Goal: Task Accomplishment & Management: Manage account settings

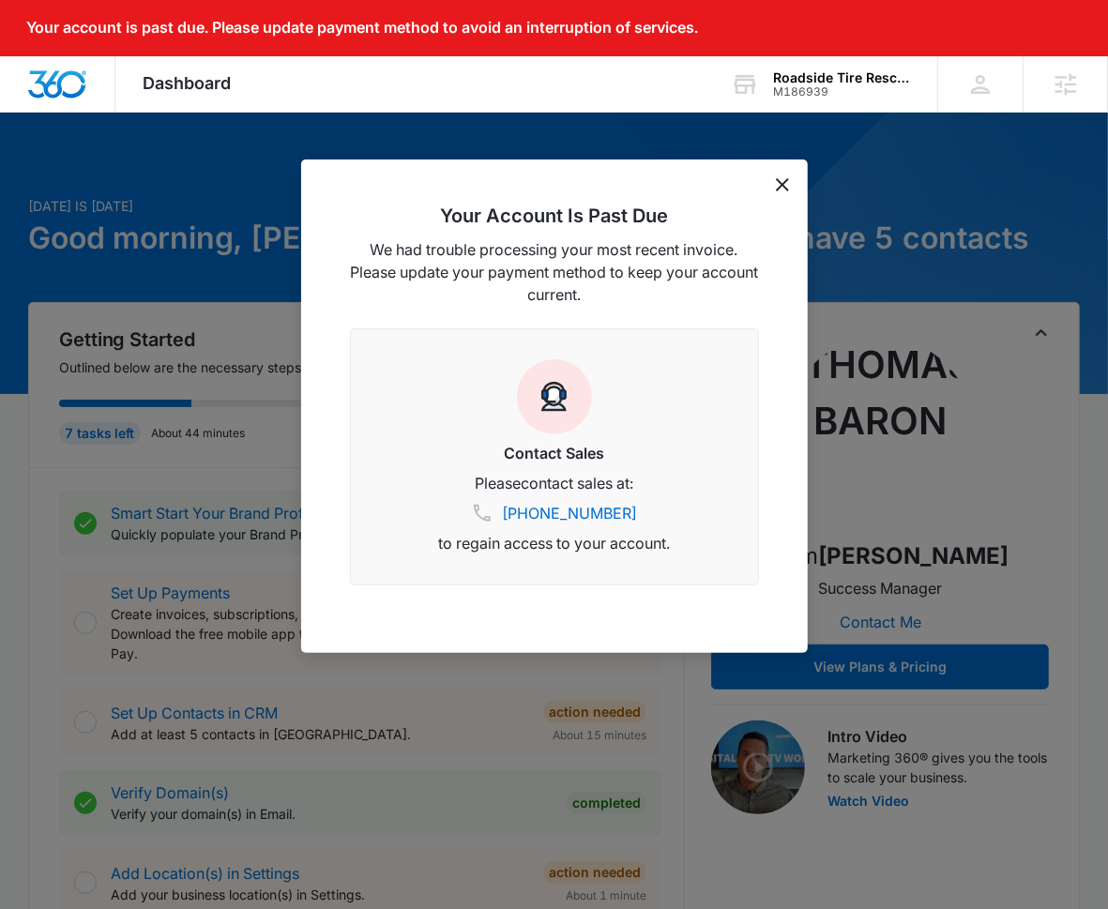
click at [770, 190] on div "Your Account Is Past Due We had trouble processing your most recent invoice. Pl…" at bounding box center [554, 407] width 507 height 494
click at [774, 188] on div "Your Account Is Past Due We had trouble processing your most recent invoice. Pl…" at bounding box center [554, 407] width 507 height 494
click at [778, 184] on icon "dismiss this dialog" at bounding box center [782, 184] width 13 height 13
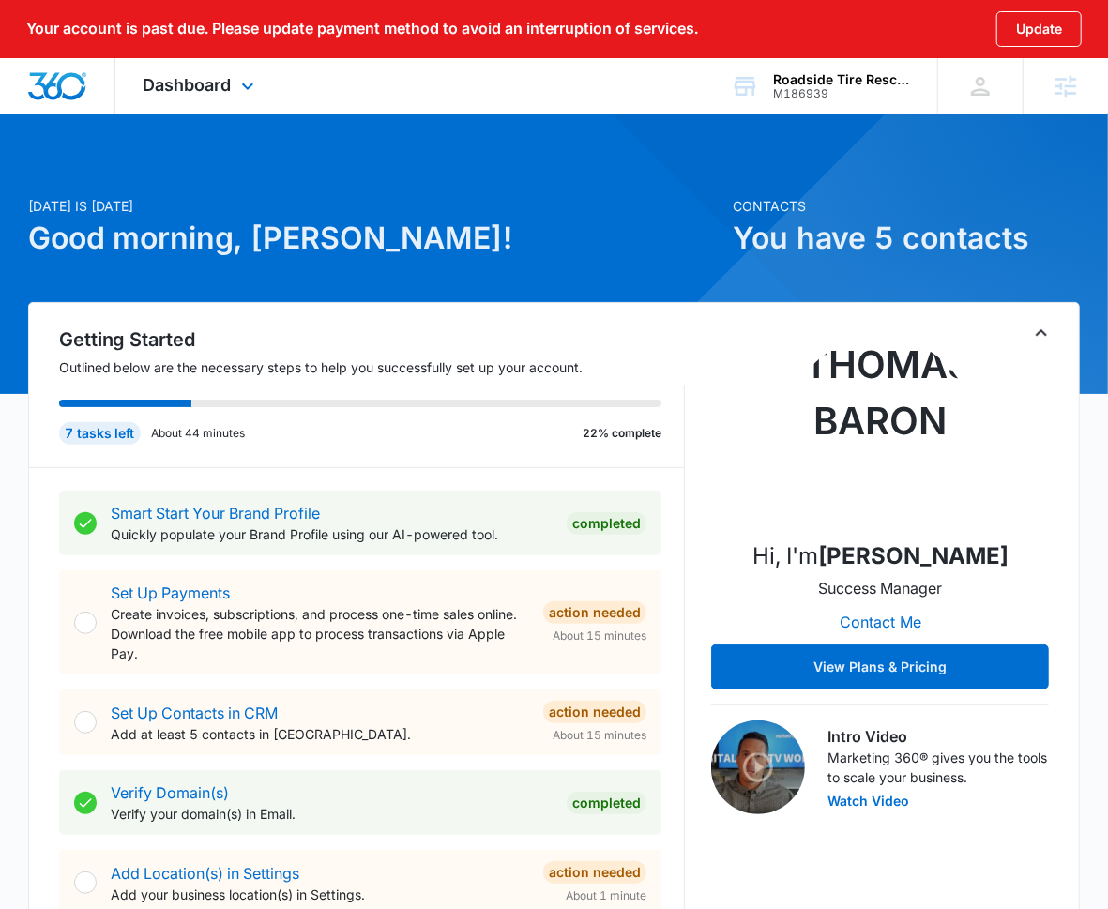
click at [221, 87] on span "Dashboard" at bounding box center [188, 85] width 88 height 20
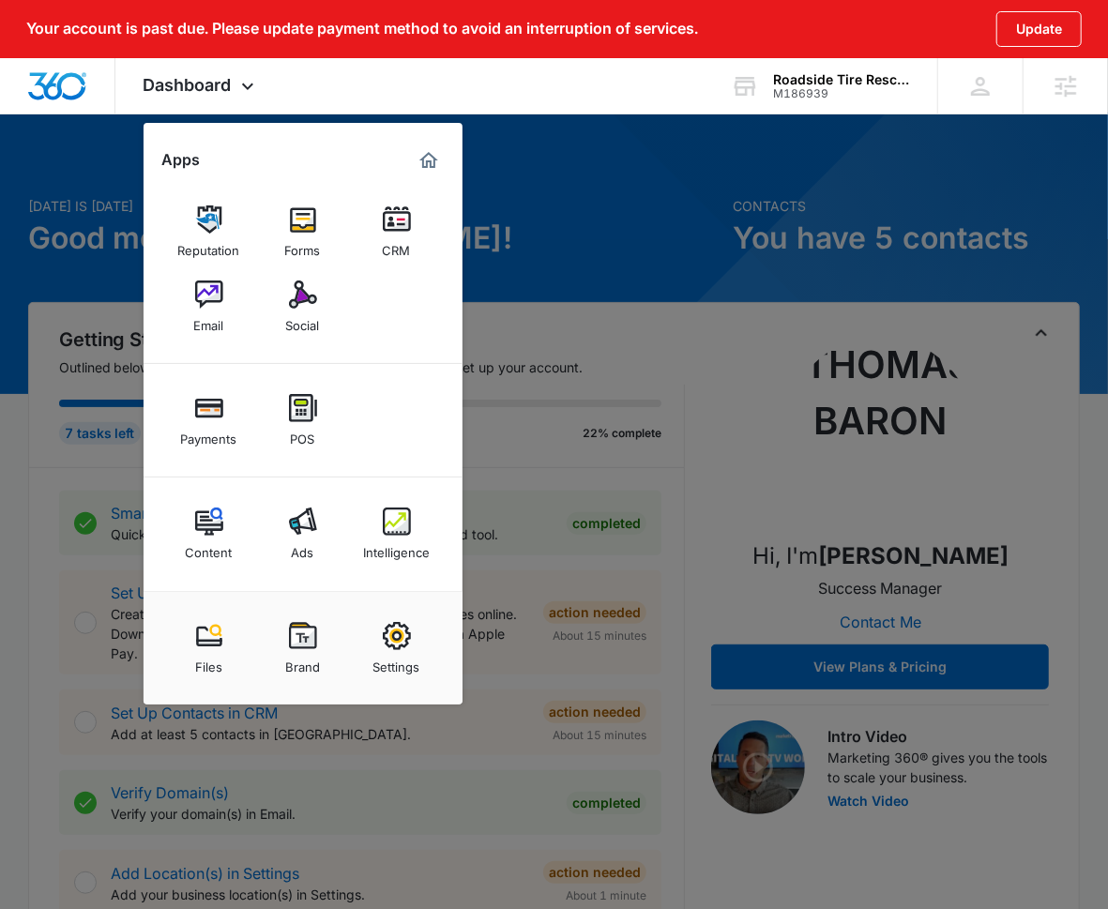
click at [319, 657] on link "Brand" at bounding box center [302, 648] width 71 height 71
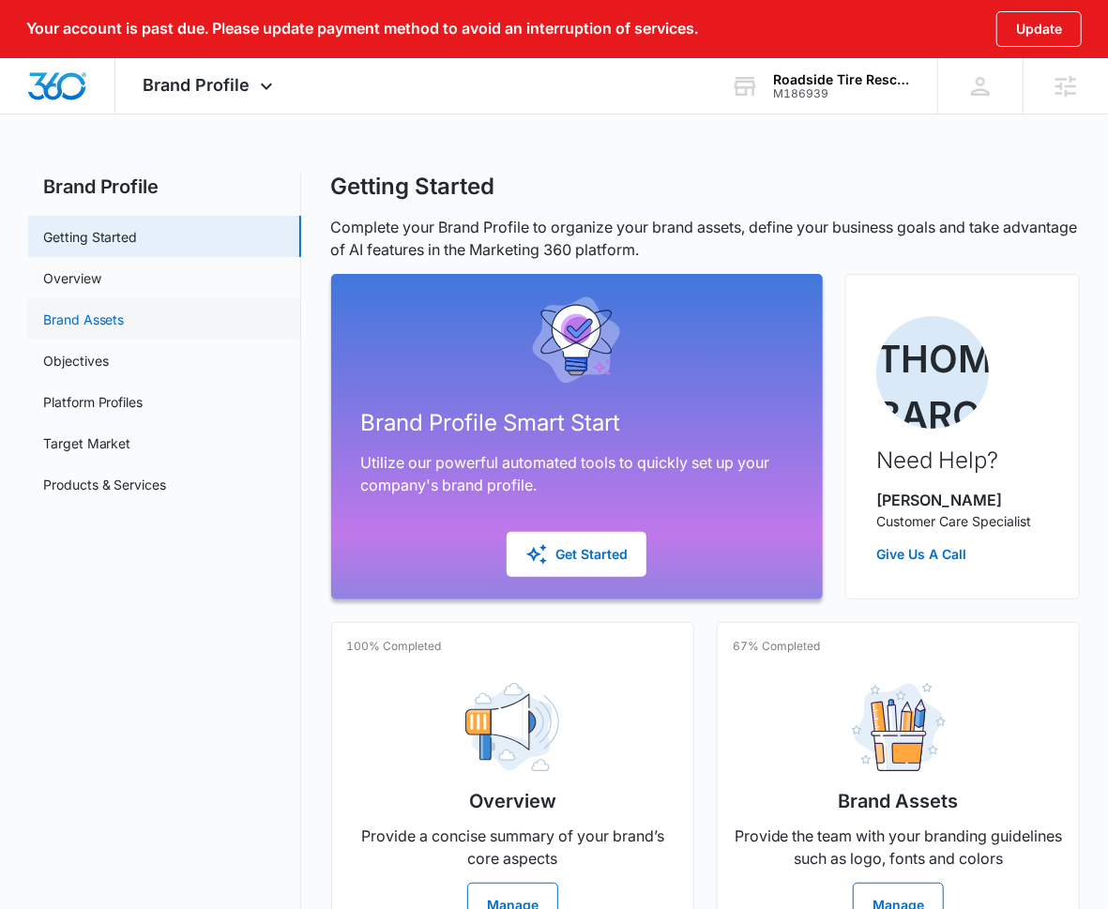
click at [125, 316] on link "Brand Assets" at bounding box center [84, 320] width 82 height 20
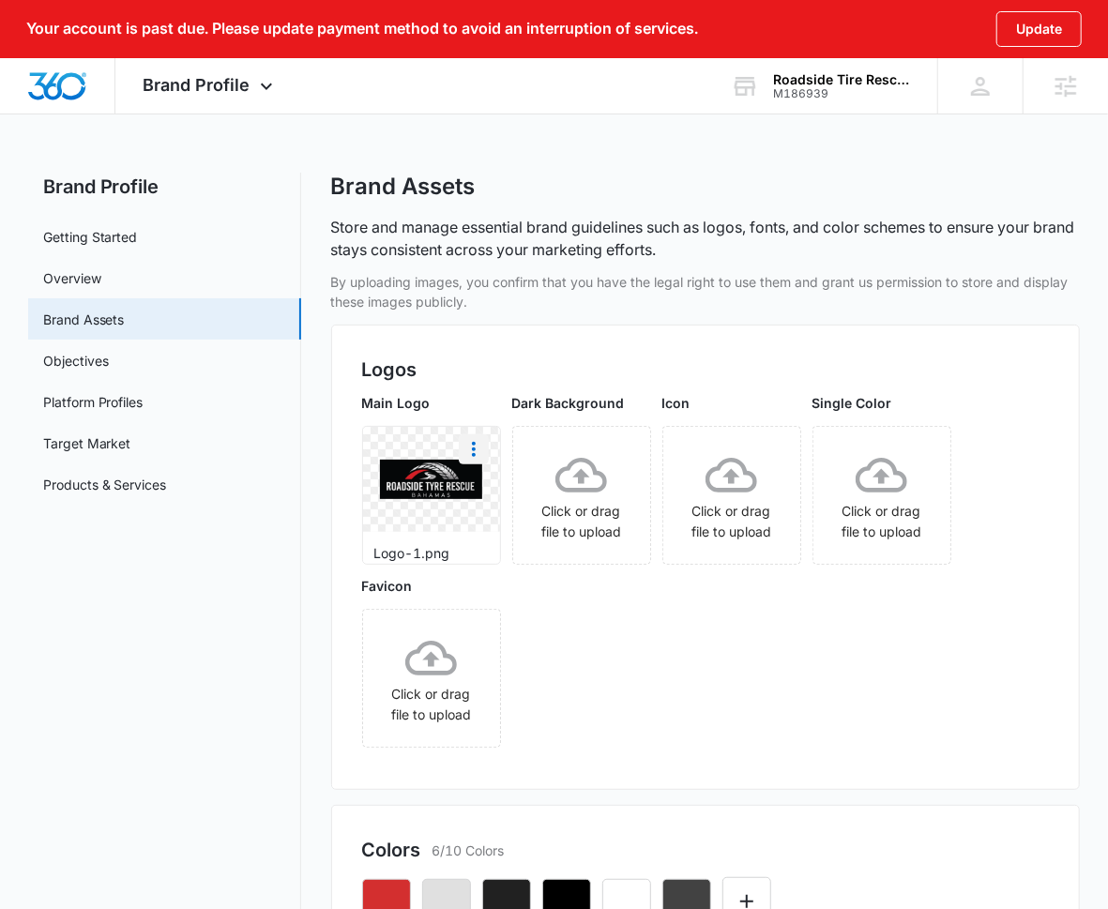
click at [481, 444] on icon "More" at bounding box center [474, 449] width 23 height 23
click at [510, 503] on div "Download" at bounding box center [512, 501] width 61 height 13
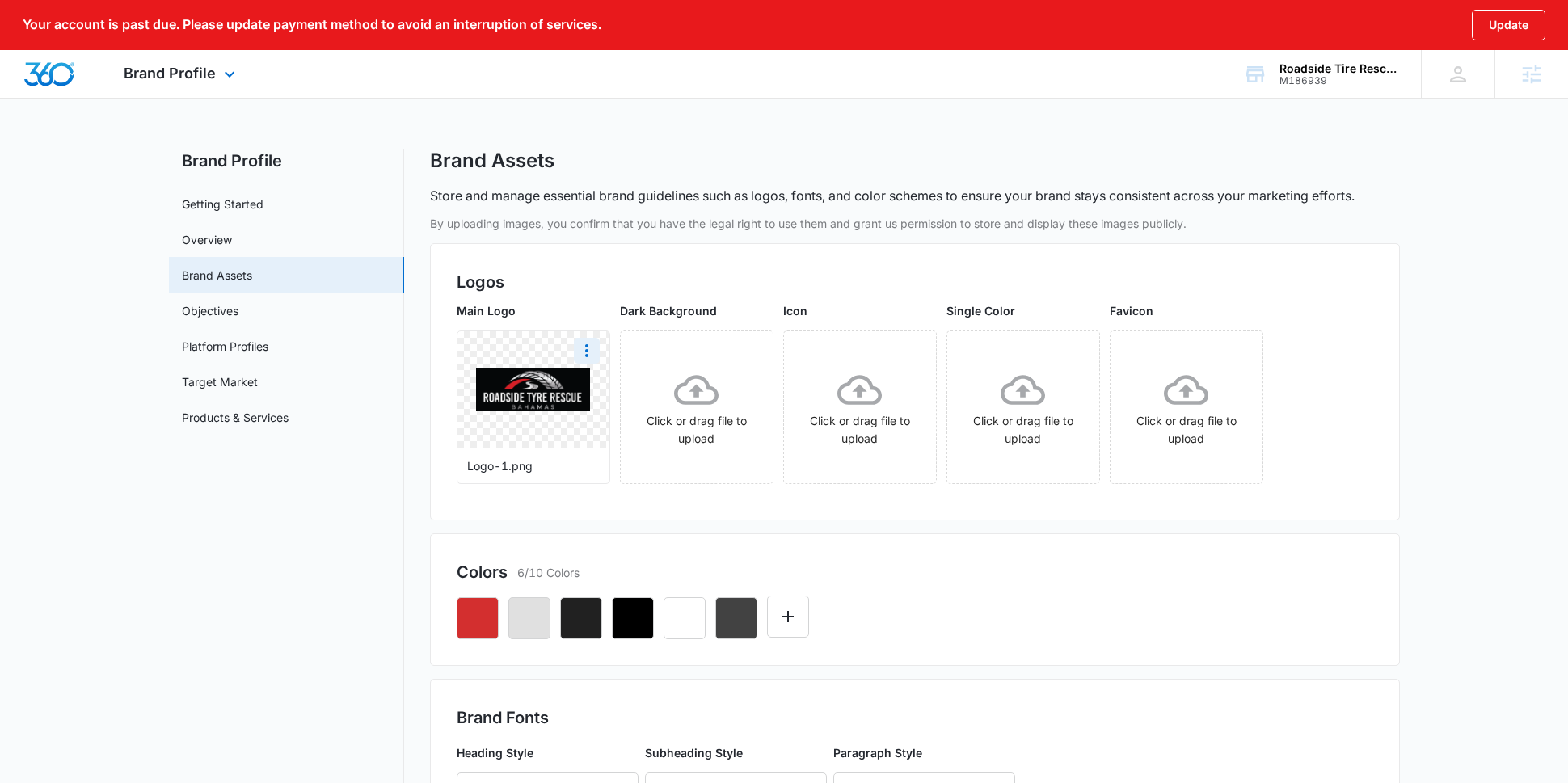
click at [185, 89] on div "Brand Profile Apps Reputation Forms CRM Email Social Payments POS Content Ads I…" at bounding box center [181, 73] width 164 height 47
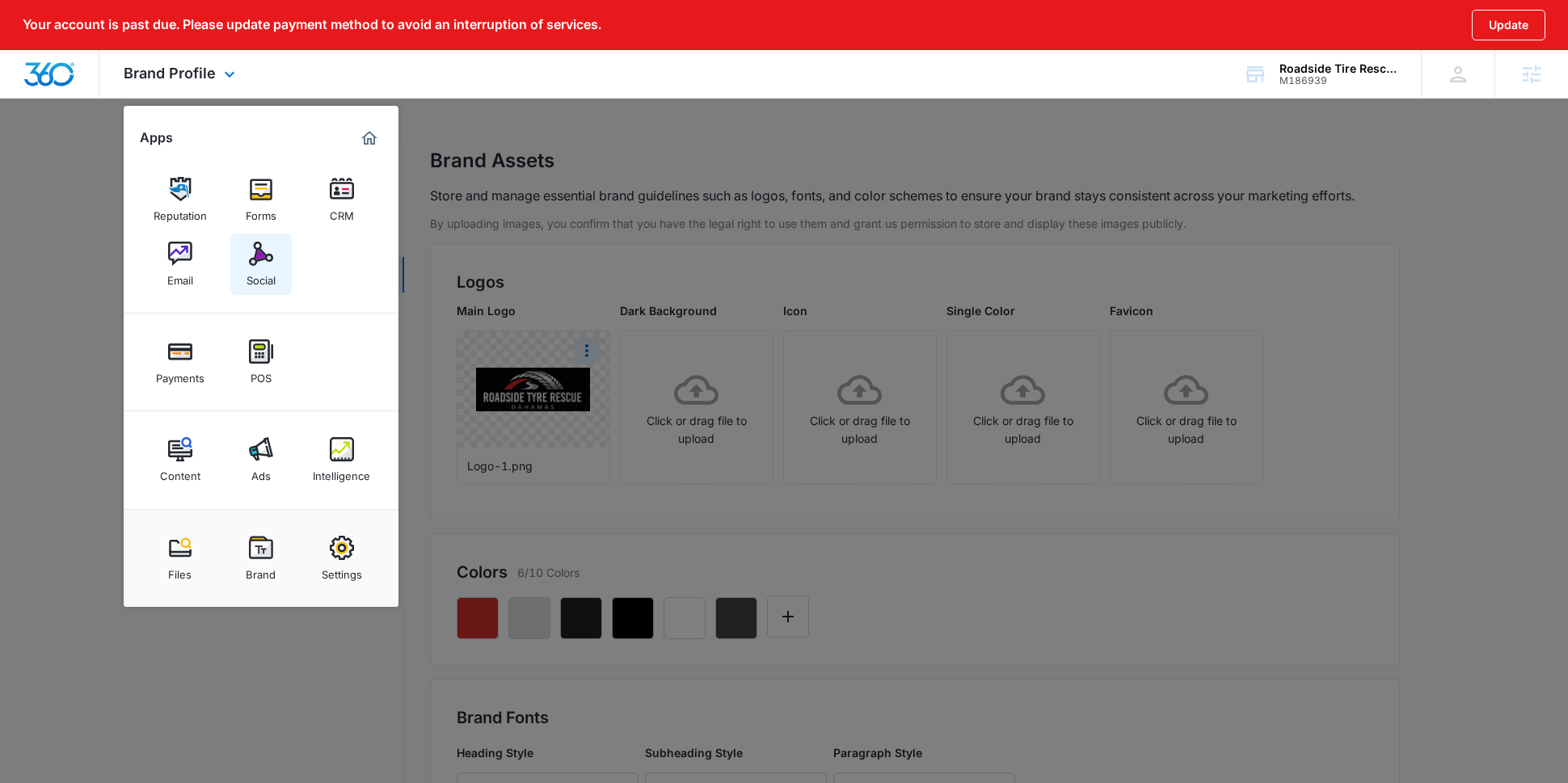
click at [272, 239] on link "Social" at bounding box center [260, 264] width 61 height 61
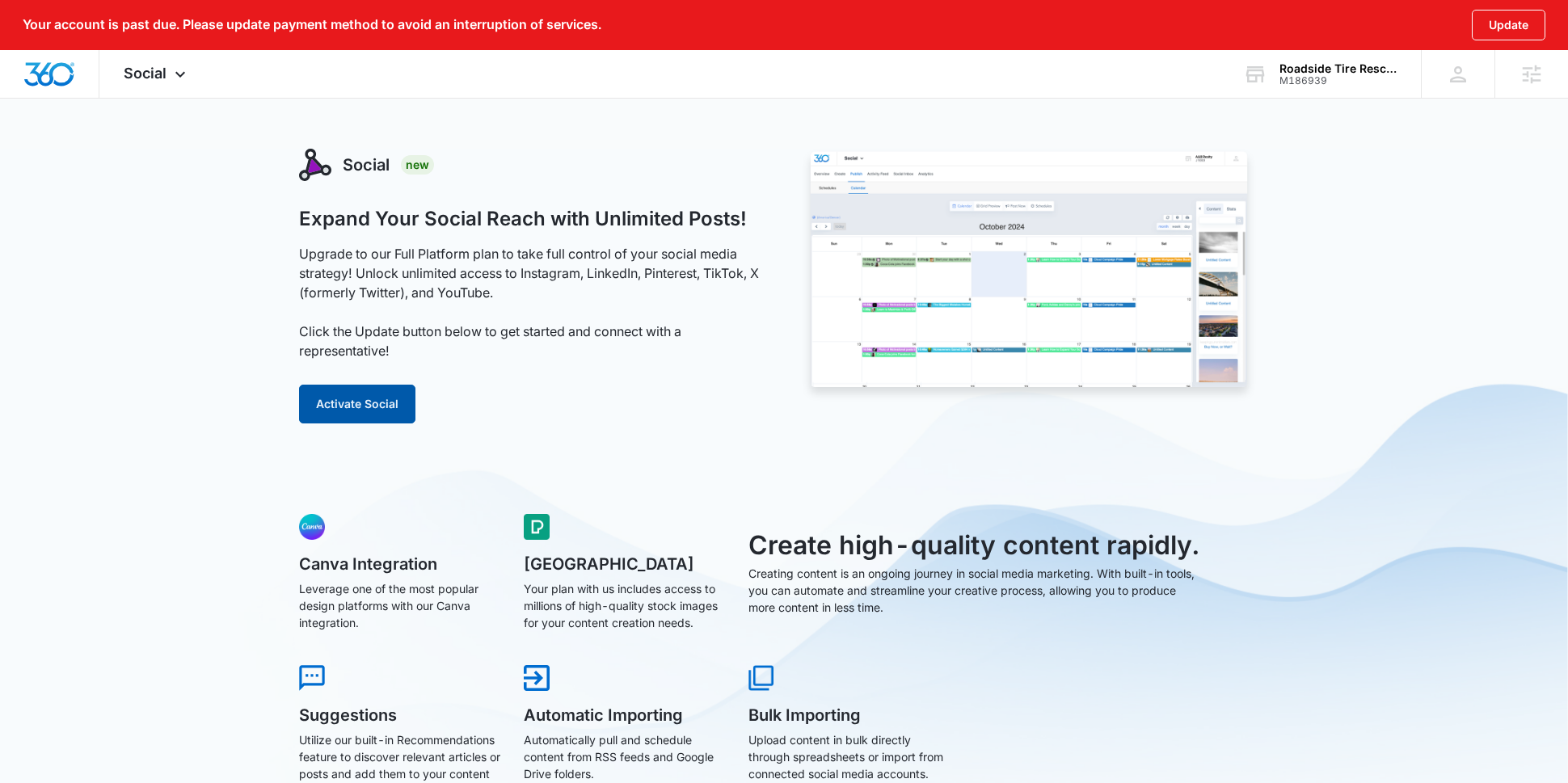
click at [389, 420] on button "Activate Social" at bounding box center [357, 404] width 116 height 39
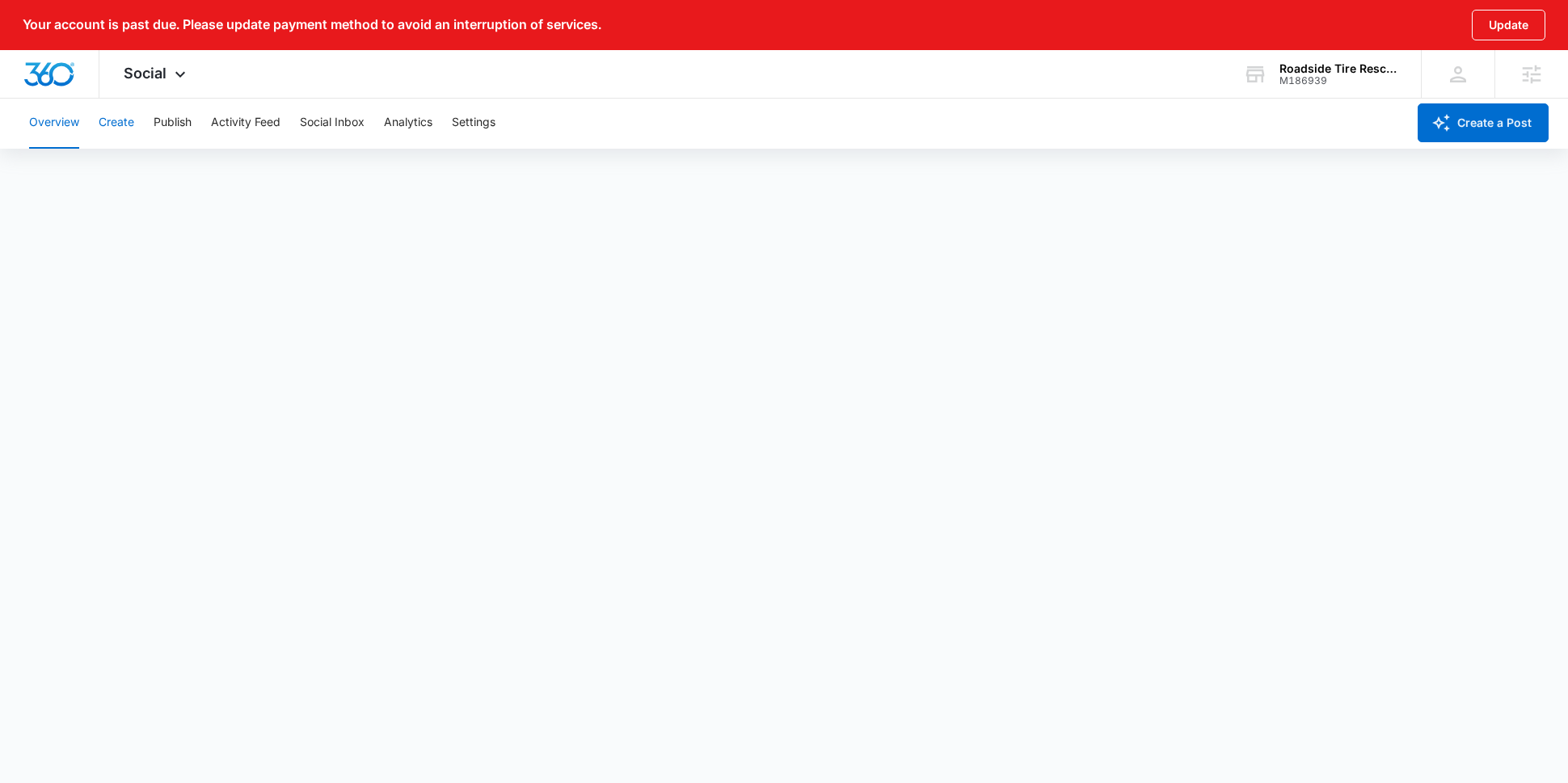
click at [111, 131] on button "Create" at bounding box center [115, 123] width 35 height 52
click at [143, 176] on button "Approvals" at bounding box center [158, 172] width 54 height 46
click at [165, 139] on button "Publish" at bounding box center [172, 123] width 38 height 52
click at [127, 183] on button "Schedules" at bounding box center [124, 172] width 55 height 46
drag, startPoint x: 125, startPoint y: 126, endPoint x: 151, endPoint y: 190, distance: 69.1
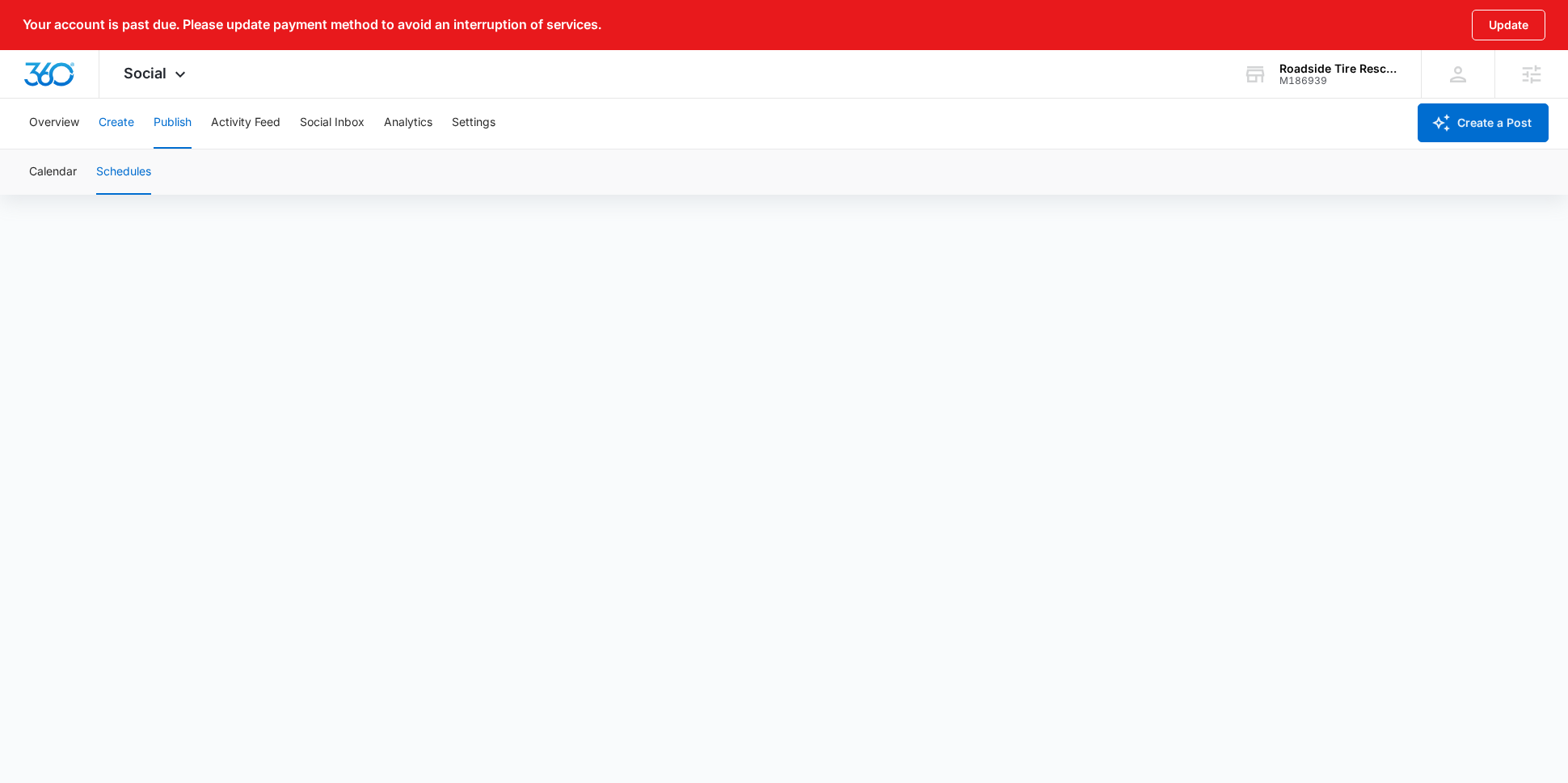
click at [125, 126] on button "Create" at bounding box center [115, 123] width 35 height 52
click at [159, 180] on button "Approvals" at bounding box center [158, 172] width 54 height 46
